Goal: Task Accomplishment & Management: Complete application form

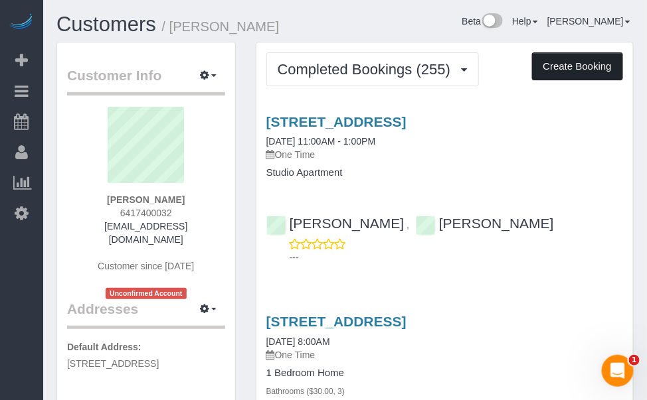
click at [556, 64] on button "Create Booking" at bounding box center [577, 66] width 91 height 28
select select "IA"
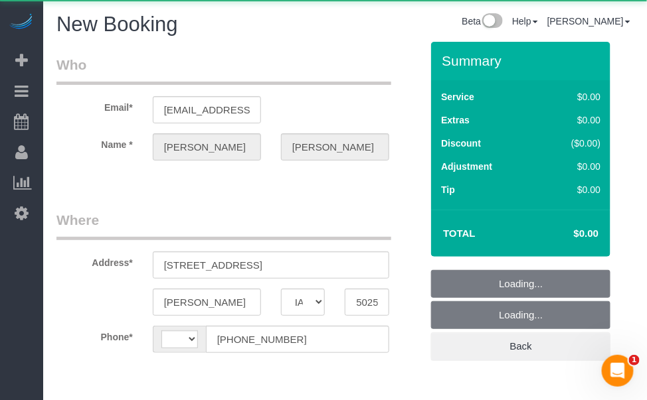
select select "string:[GEOGRAPHIC_DATA]"
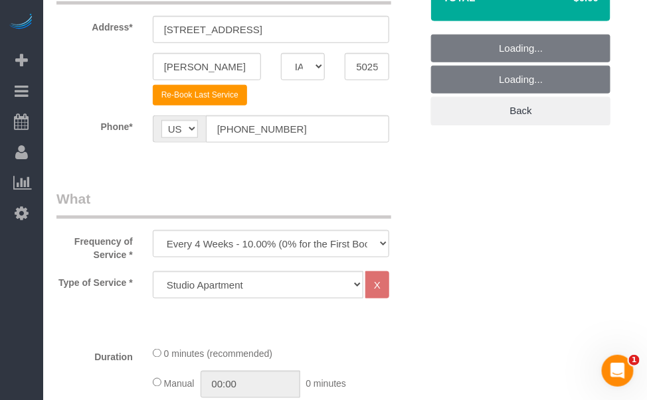
scroll to position [241, 0]
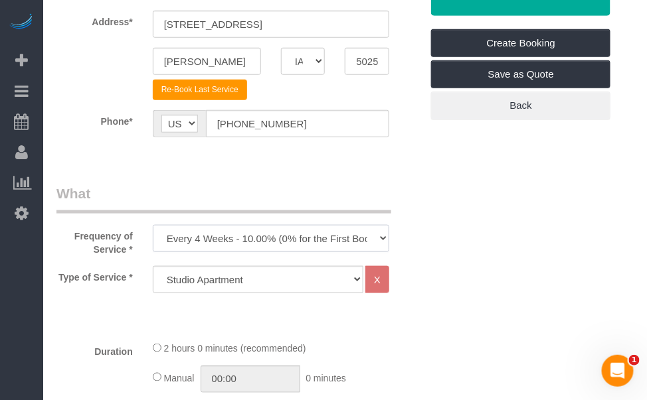
click at [360, 232] on select "Every 6 Weeks (0% for the First Booking) One Time Every 8 Weeks (0% for the Fir…" at bounding box center [271, 238] width 236 height 27
select select "object:1931"
click at [153, 225] on select "Every 6 Weeks (0% for the First Booking) One Time Every 8 Weeks (0% for the Fir…" at bounding box center [271, 238] width 236 height 27
drag, startPoint x: 325, startPoint y: 283, endPoint x: 317, endPoint y: 290, distance: 10.3
click at [325, 283] on select "Studio Apartment 1 Bedroom Home 2 Bedroom Home 3 Bedroom Home 4 Bedroom Home 5 …" at bounding box center [258, 279] width 210 height 27
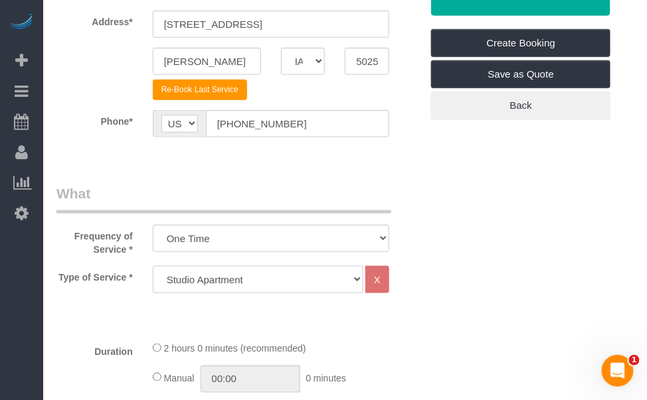
select select "26"
click at [153, 266] on select "Studio Apartment 1 Bedroom Home 2 Bedroom Home 3 Bedroom Home 4 Bedroom Home 5 …" at bounding box center [258, 279] width 210 height 27
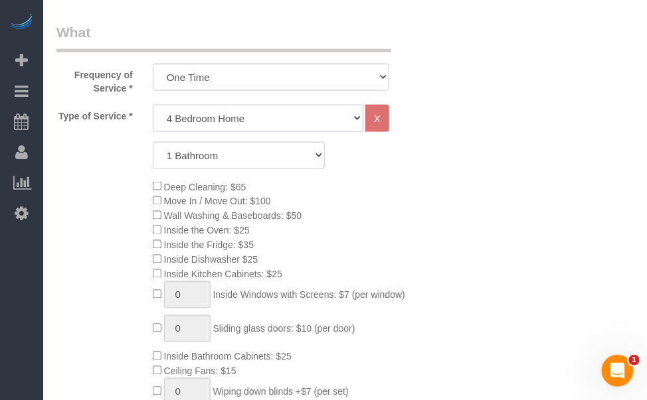
scroll to position [422, 0]
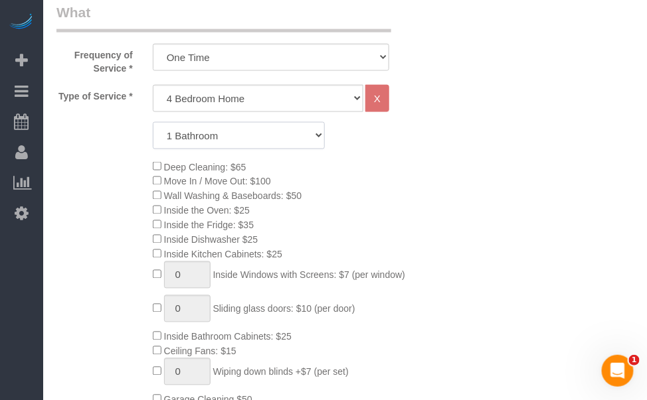
click at [228, 135] on select "1 Bathroom 2 Bathrooms 3 Bathrooms 4 Bathrooms 5 Bathrooms 6 Bathrooms" at bounding box center [239, 135] width 173 height 27
select select "3"
click at [153, 122] on select "1 Bathroom 2 Bathrooms 3 Bathrooms 4 Bathrooms 5 Bathrooms 6 Bathrooms" at bounding box center [239, 135] width 173 height 27
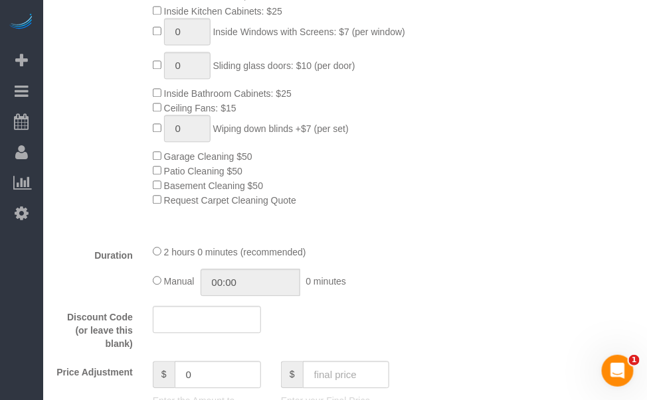
scroll to position [724, 0]
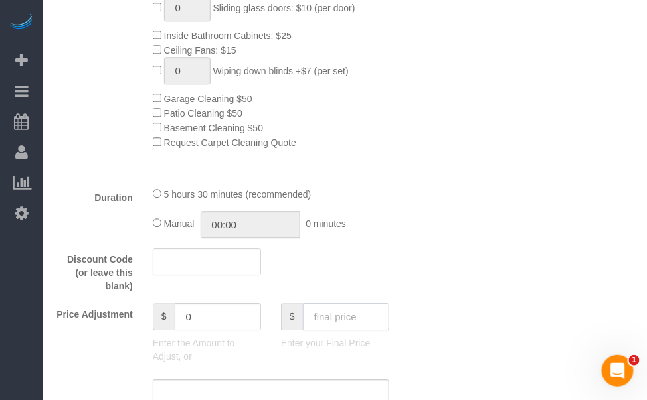
drag, startPoint x: 350, startPoint y: 311, endPoint x: 392, endPoint y: 326, distance: 43.9
click at [359, 314] on input "text" at bounding box center [346, 316] width 86 height 27
type input "160"
click at [424, 313] on div "Price Adjustment $ 0 Enter the Amount to Adjust, or $ 160 Enter your Final Price" at bounding box center [238, 336] width 384 height 66
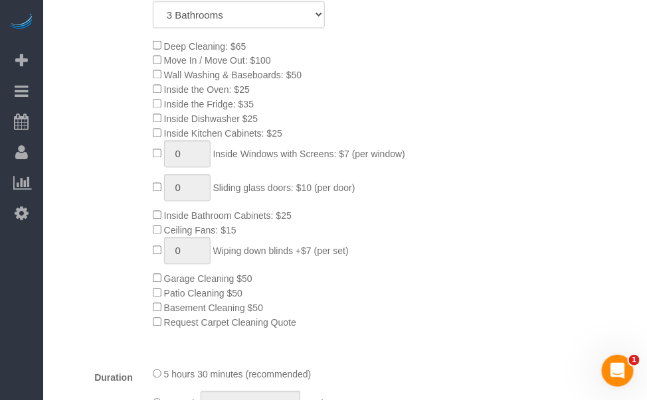
type input "-119"
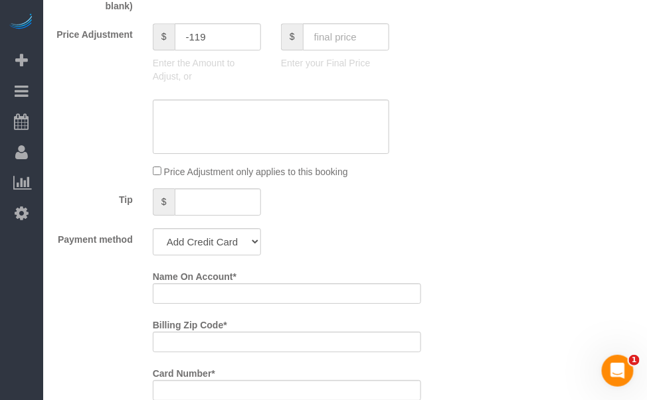
scroll to position [1026, 0]
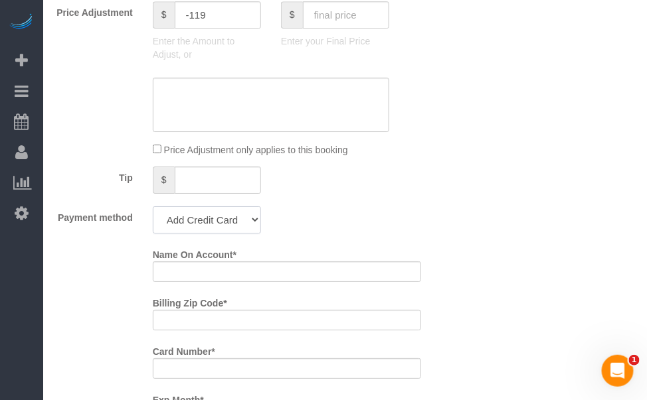
click at [210, 215] on select "Add Credit Card Cash Check Paypal" at bounding box center [207, 219] width 108 height 27
select select "string:check"
click at [153, 208] on select "Add Credit Card Cash Check Paypal" at bounding box center [207, 219] width 108 height 27
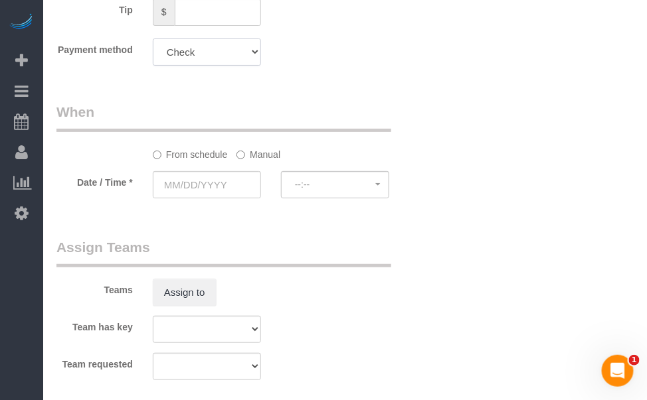
scroll to position [1207, 0]
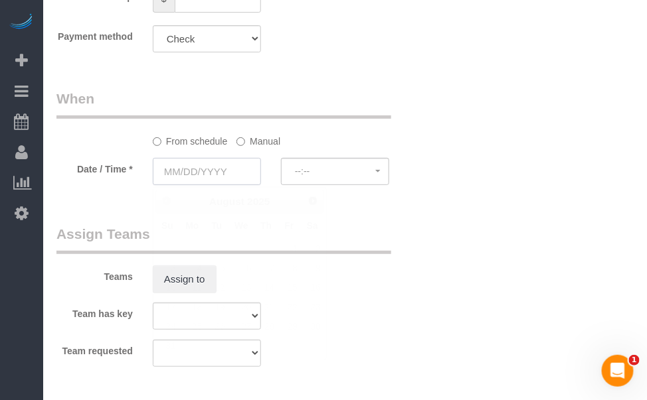
click at [204, 169] on input "text" at bounding box center [207, 171] width 108 height 27
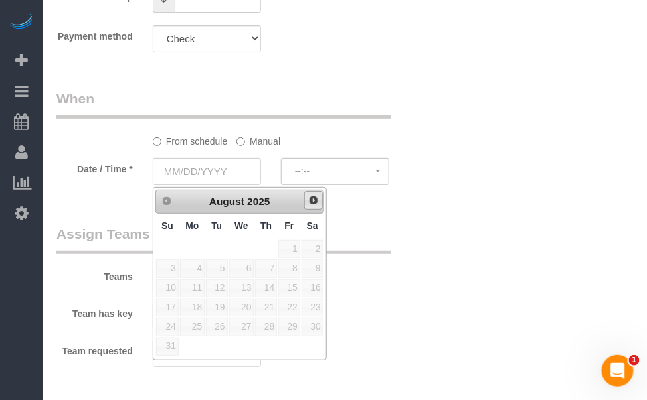
click at [312, 202] on span "Next" at bounding box center [313, 200] width 11 height 11
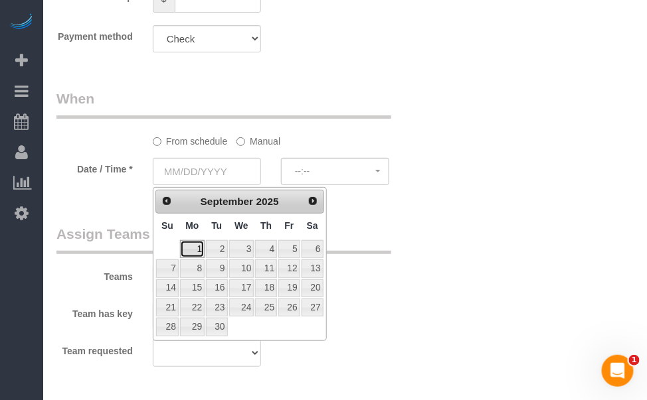
click at [192, 245] on link "1" at bounding box center [192, 249] width 25 height 18
type input "[DATE]"
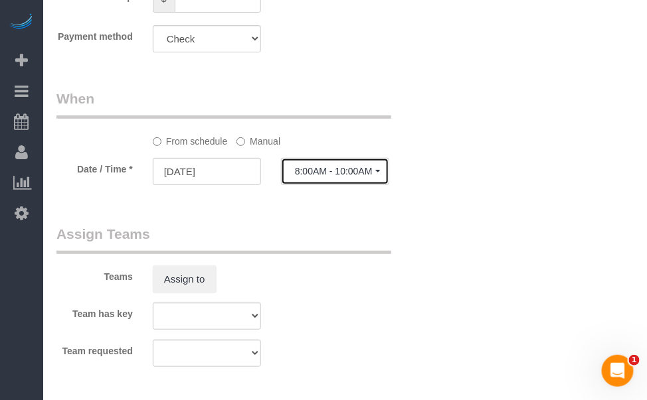
click at [359, 177] on span "8:00AM - 10:00AM" at bounding box center [335, 171] width 80 height 11
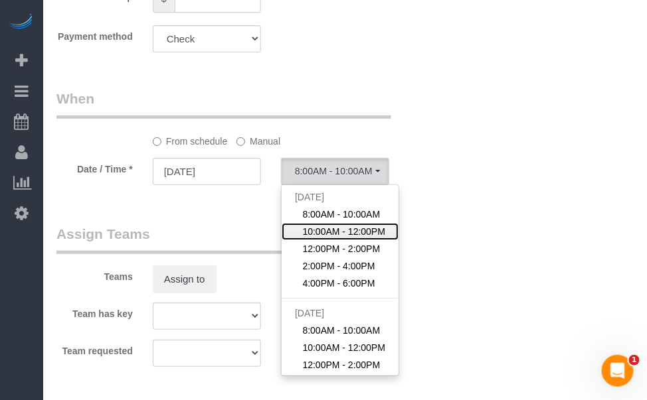
click at [339, 232] on span "10:00AM - 12:00PM" at bounding box center [343, 231] width 83 height 13
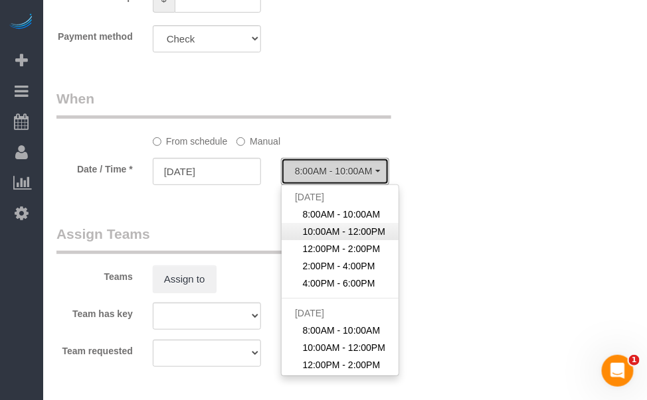
select select "spot2"
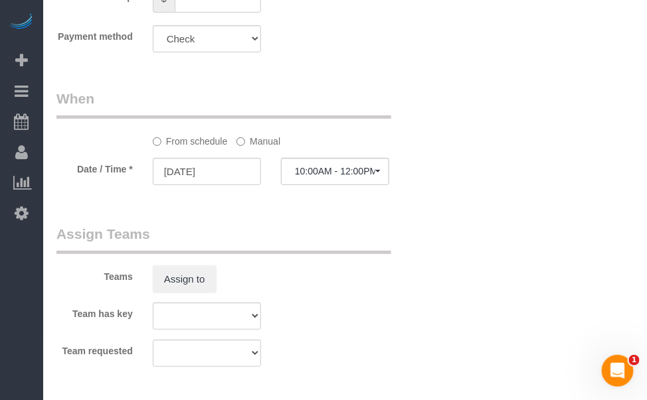
drag, startPoint x: 323, startPoint y: 234, endPoint x: 307, endPoint y: 233, distance: 15.9
click at [309, 233] on legend "Assign Teams" at bounding box center [223, 239] width 335 height 30
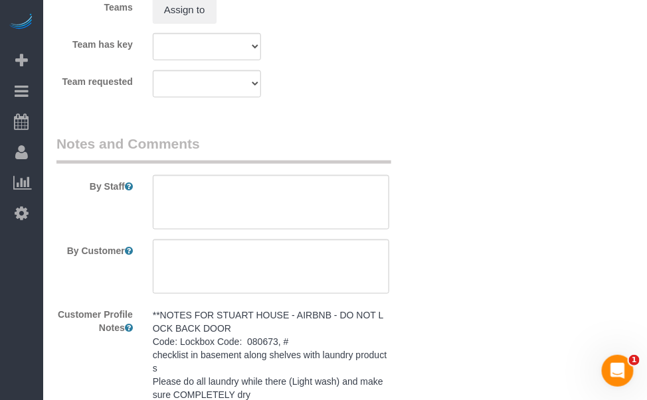
scroll to position [1508, 0]
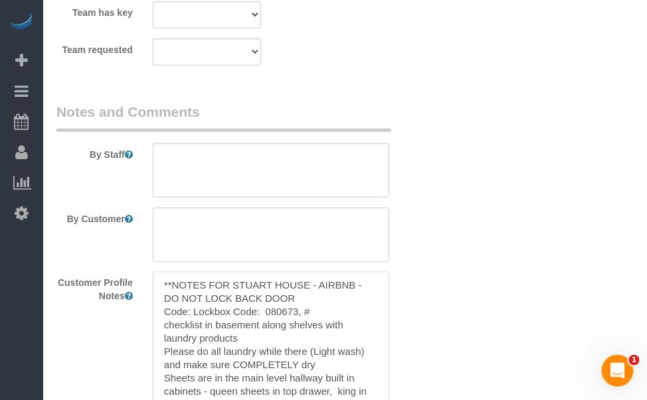
click at [289, 315] on textarea "**NOTES FOR STUART HOUSE - AIRBNB - DO NOT LOCK BACK DOOR Code: Lockbox Code: 0…" at bounding box center [271, 345] width 236 height 147
click at [281, 161] on textarea at bounding box center [271, 170] width 236 height 54
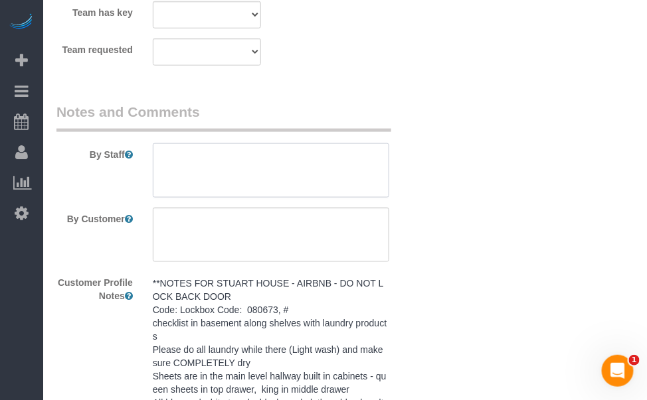
paste textarea "**NOTES FOR STUART HOUSE - AIRBNB - DO NOT LOCK BACK DOOR Code: Lockbox Code: 0…"
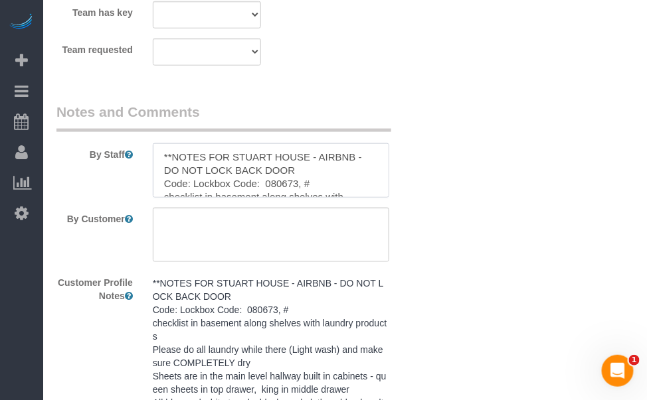
scroll to position [310, 0]
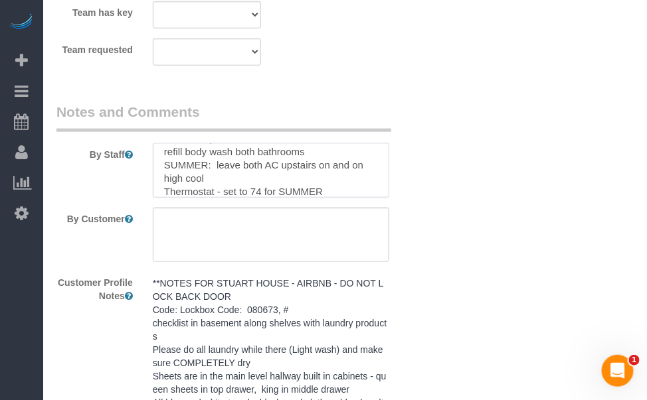
type textarea "**NOTES FOR STUART HOUSE - AIRBNB - DO NOT LOCK BACK DOOR Code: Lockbox Code: 0…"
drag, startPoint x: 505, startPoint y: 262, endPoint x: 490, endPoint y: 313, distance: 53.3
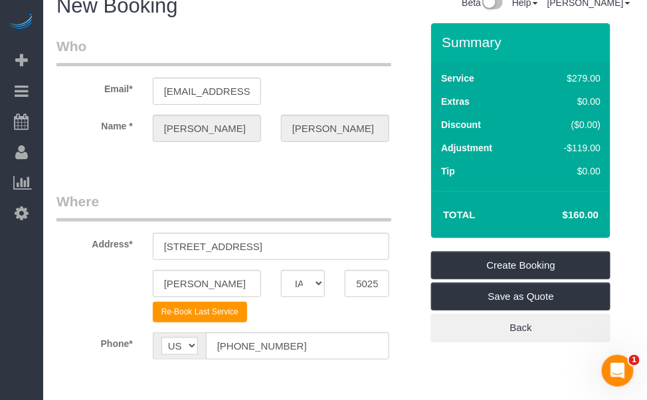
scroll to position [0, 0]
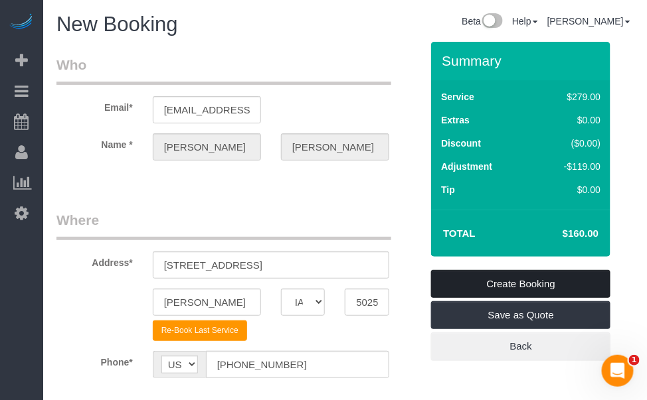
drag, startPoint x: 520, startPoint y: 289, endPoint x: 531, endPoint y: 292, distance: 11.6
click at [520, 289] on link "Create Booking" at bounding box center [520, 284] width 179 height 28
